Goal: Task Accomplishment & Management: Use online tool/utility

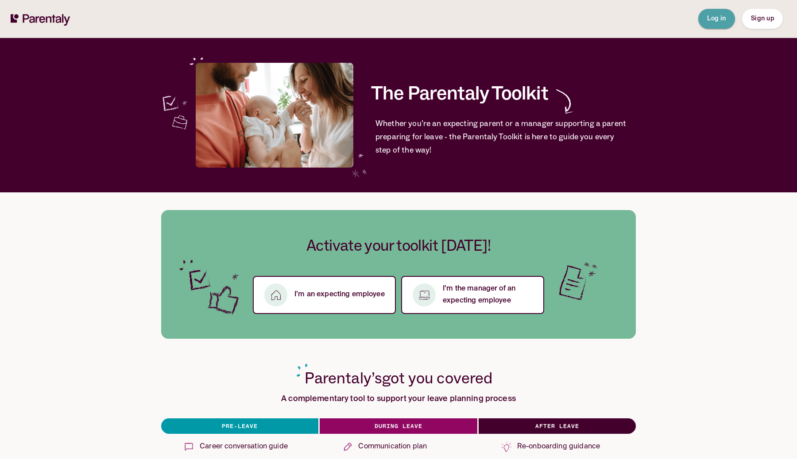
click at [716, 20] on span "Log in" at bounding box center [716, 18] width 19 height 6
